Goal: Find contact information: Find contact information

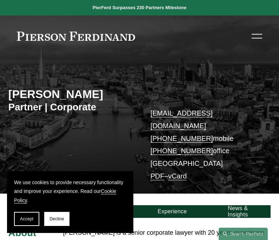
click at [263, 34] on div "Skip to Content About Practices People Locations" at bounding box center [139, 35] width 279 height 41
click at [259, 34] on div at bounding box center [257, 34] width 11 height 1
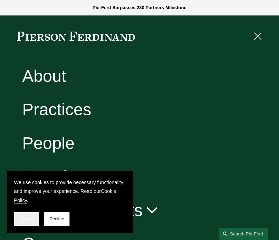
click at [34, 220] on button "Accept" at bounding box center [26, 219] width 25 height 14
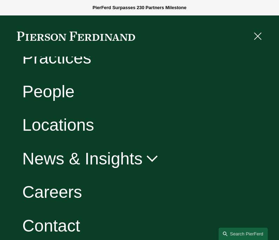
scroll to position [54, 0]
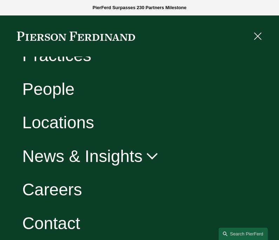
click at [63, 227] on link "Contact" at bounding box center [51, 223] width 58 height 17
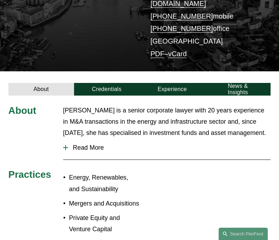
scroll to position [120, 0]
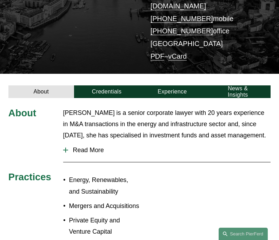
click at [176, 52] on link "vCard" at bounding box center [177, 56] width 19 height 8
